Goal: Browse casually: Explore the website without a specific task or goal

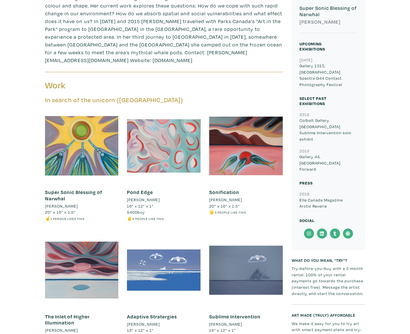
scroll to position [313, 0]
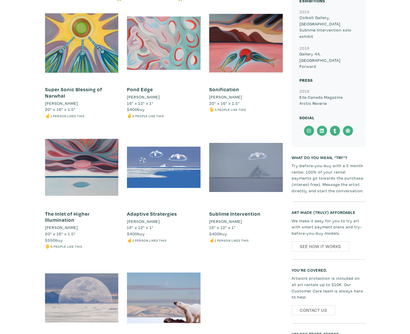
click at [234, 166] on div at bounding box center [246, 168] width 74 height 74
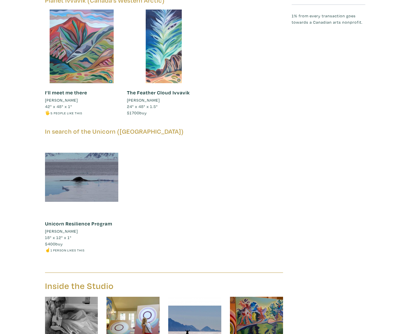
scroll to position [704, 0]
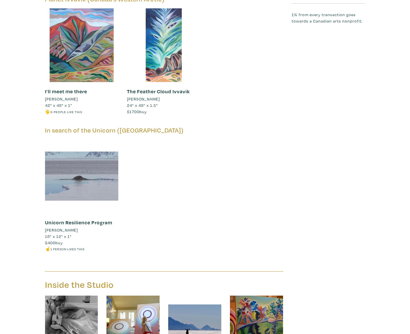
click at [66, 174] on div at bounding box center [82, 177] width 74 height 74
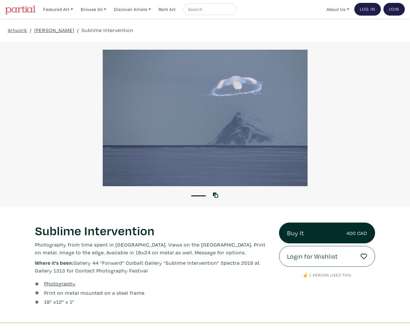
drag, startPoint x: 140, startPoint y: 128, endPoint x: 77, endPoint y: 196, distance: 92.6
click at [77, 196] on div "1" at bounding box center [205, 192] width 410 height 13
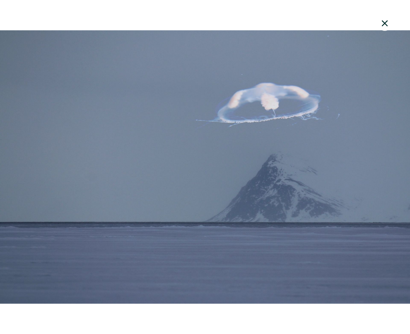
click at [196, 166] on div at bounding box center [205, 167] width 410 height 319
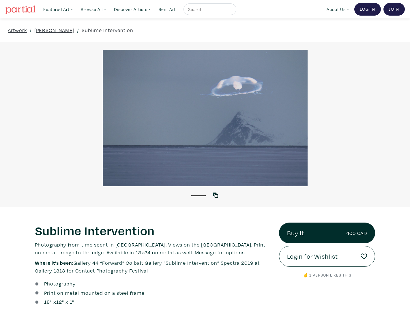
click at [62, 111] on div at bounding box center [205, 118] width 410 height 137
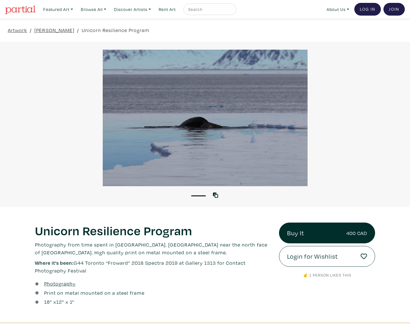
click at [220, 142] on div at bounding box center [205, 118] width 410 height 137
